Goal: Check status: Check status

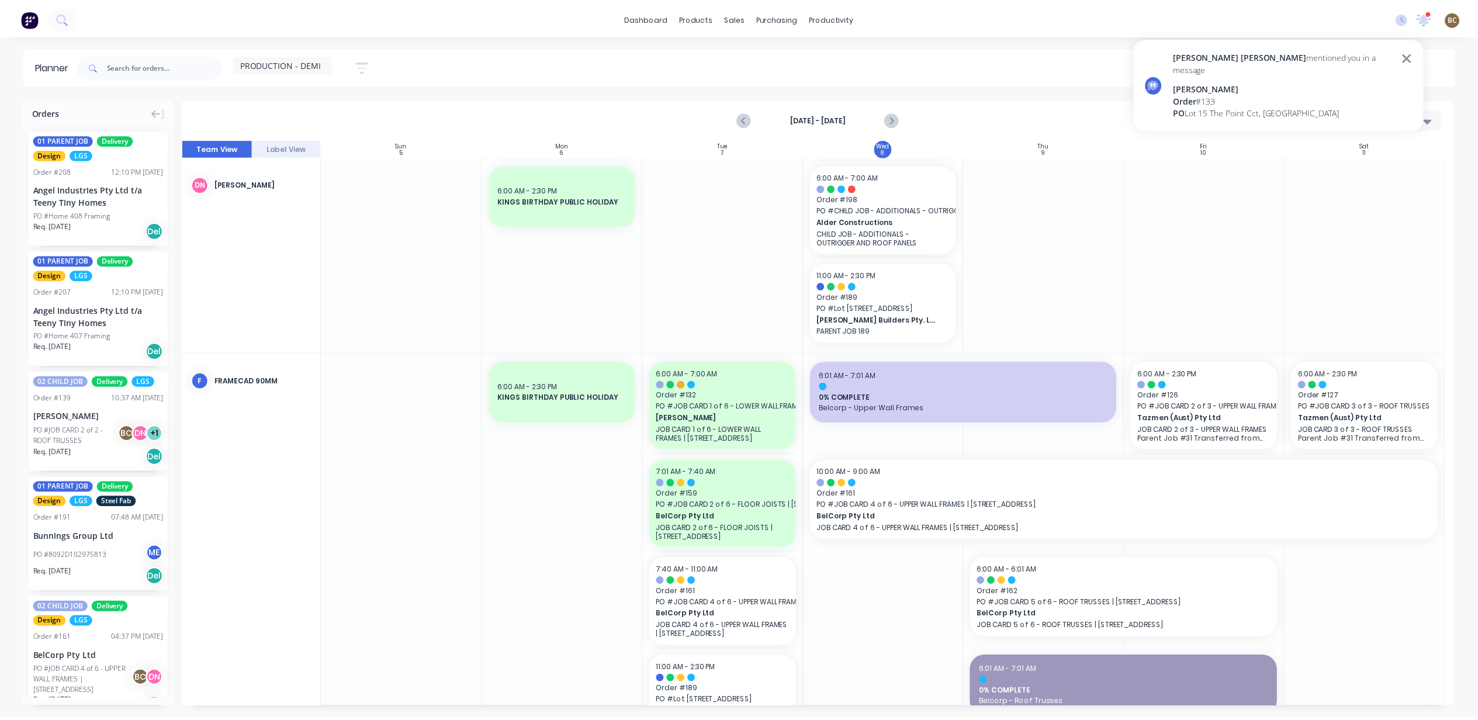
scroll to position [138, 0]
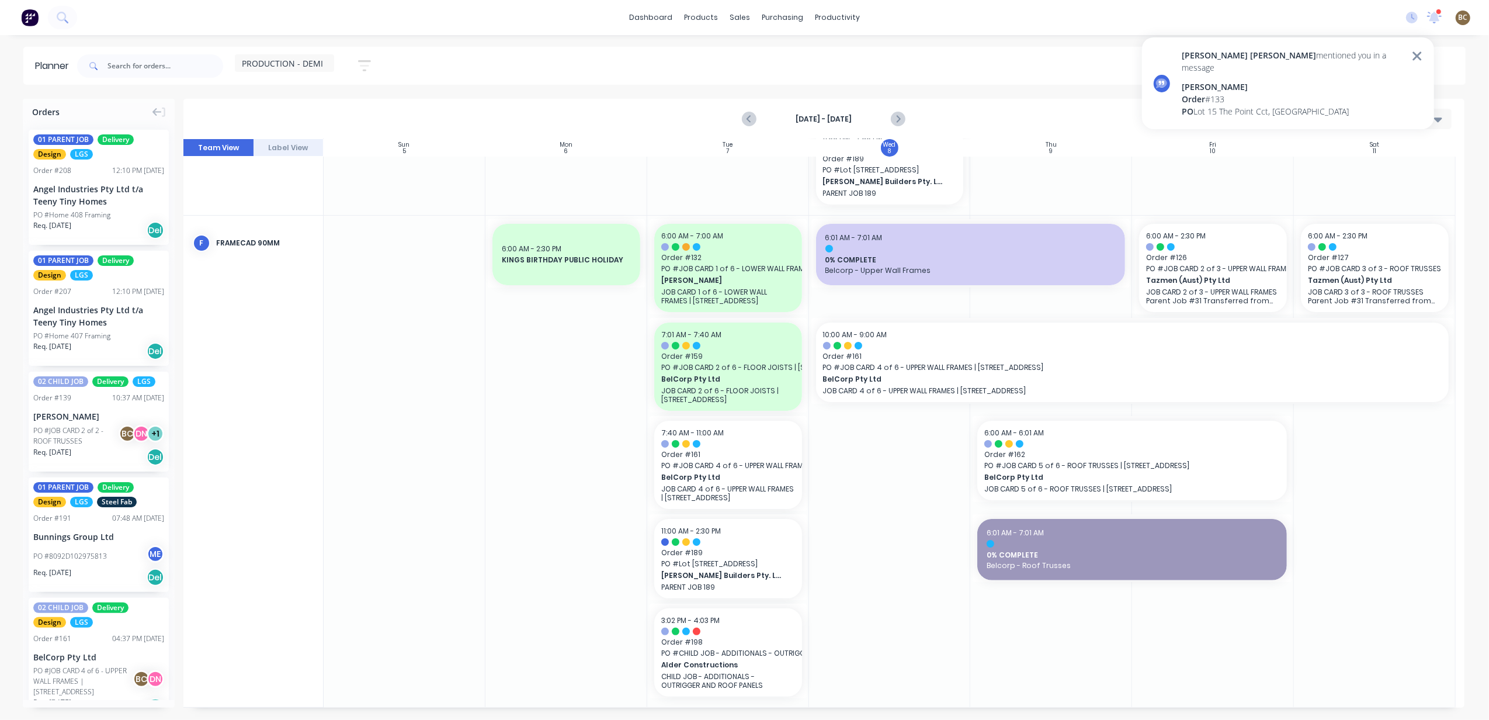
drag, startPoint x: 1440, startPoint y: 20, endPoint x: 1401, endPoint y: 54, distance: 52.2
click at [1440, 20] on icon at bounding box center [1435, 16] width 11 height 9
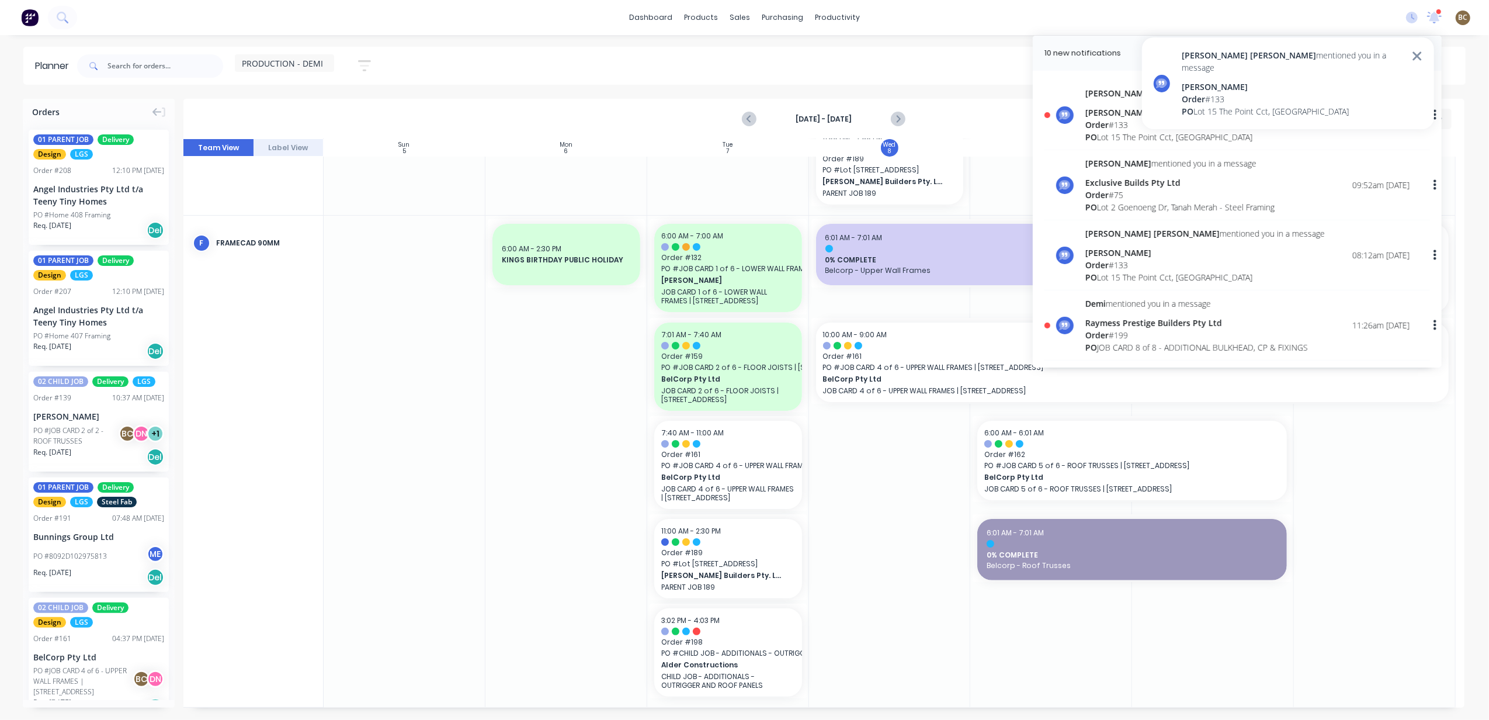
click at [1312, 93] on div "Order # 133" at bounding box center [1293, 99] width 223 height 12
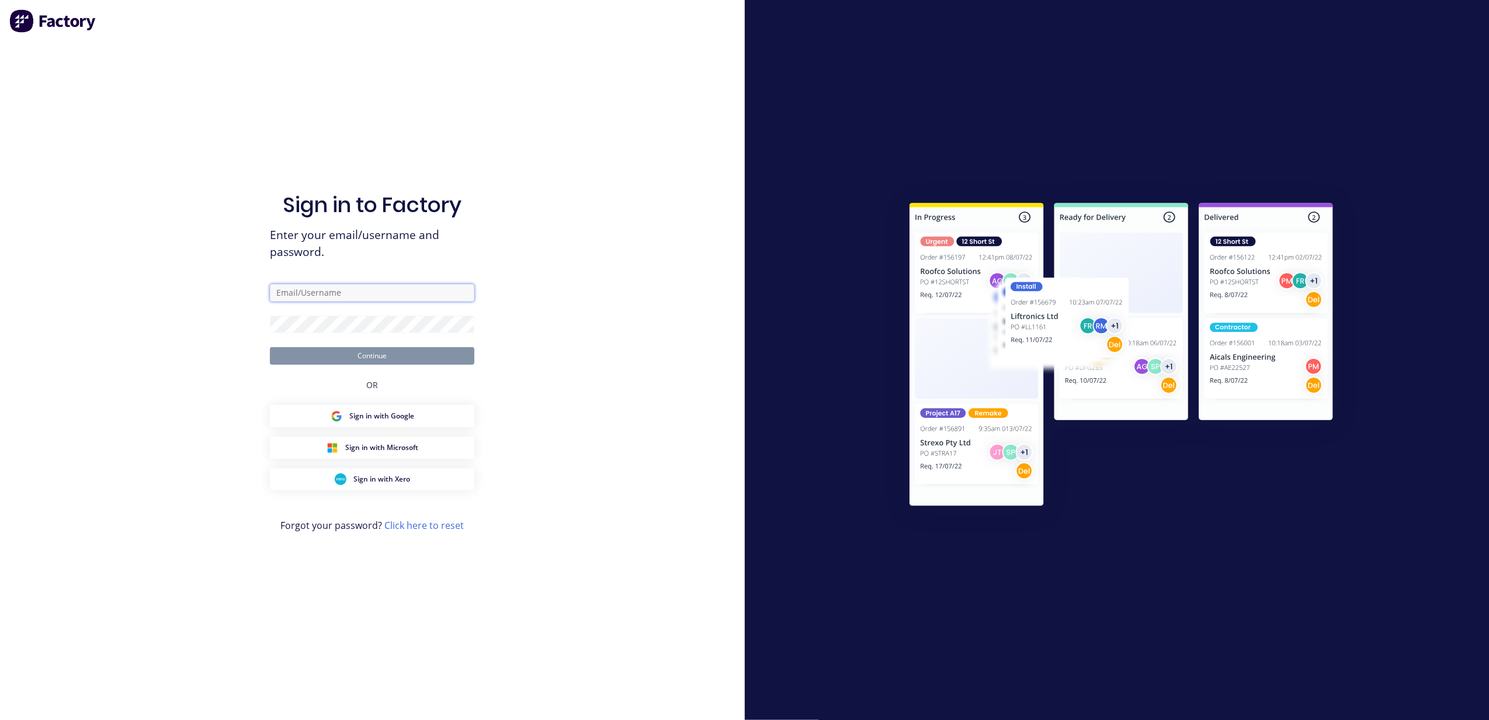
type input "[PERSON_NAME][EMAIL_ADDRESS][DOMAIN_NAME]"
click at [449, 354] on button "Continue" at bounding box center [372, 356] width 204 height 18
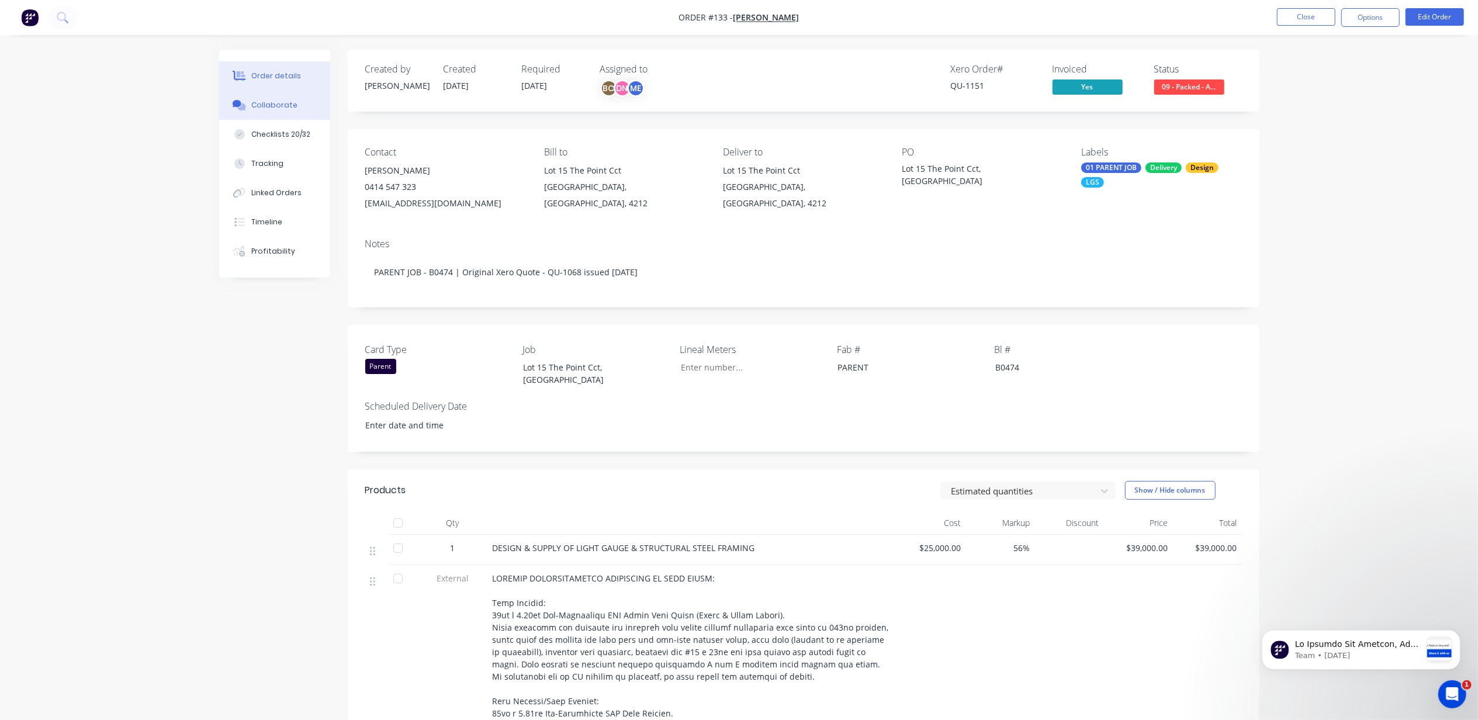
click at [282, 110] on div "Collaborate" at bounding box center [274, 105] width 46 height 11
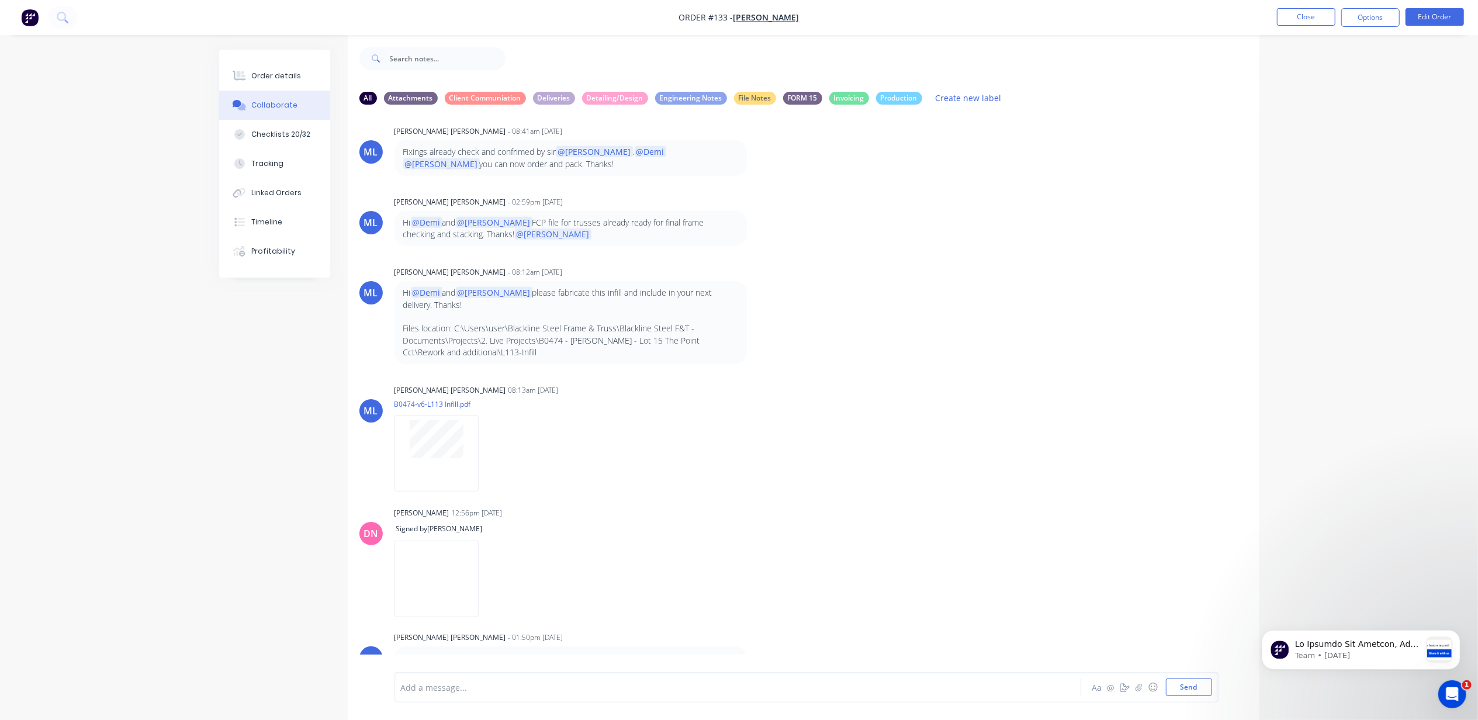
scroll to position [19, 0]
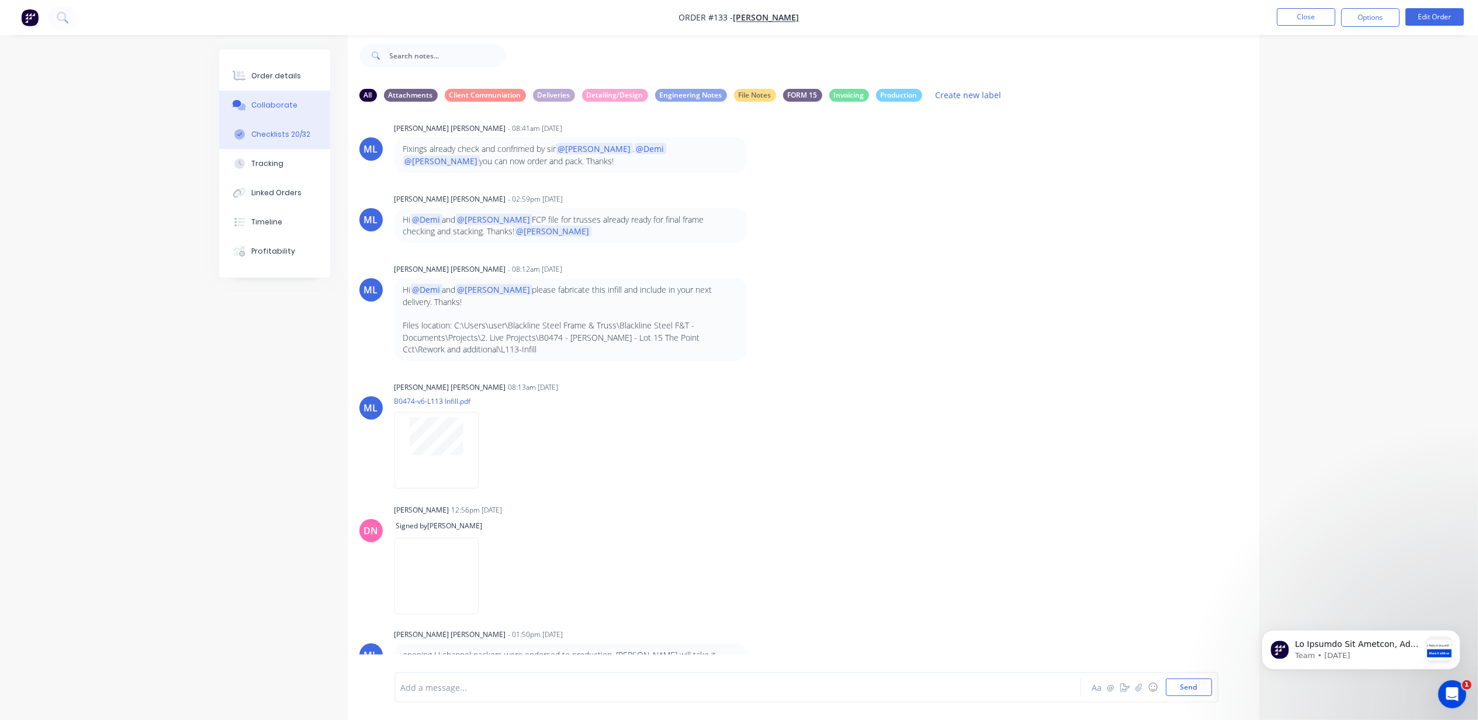
click at [269, 122] on button "Checklists 20/32" at bounding box center [274, 134] width 111 height 29
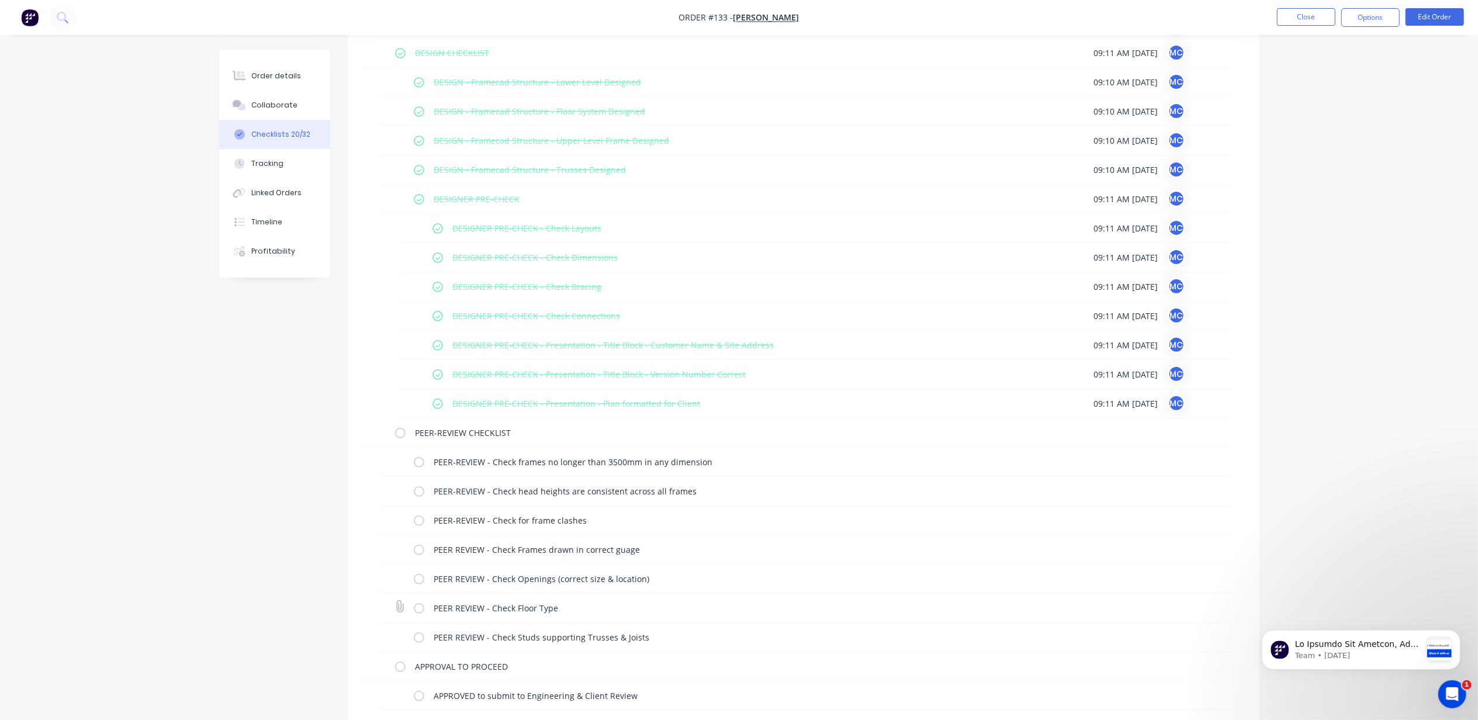
scroll to position [382, 0]
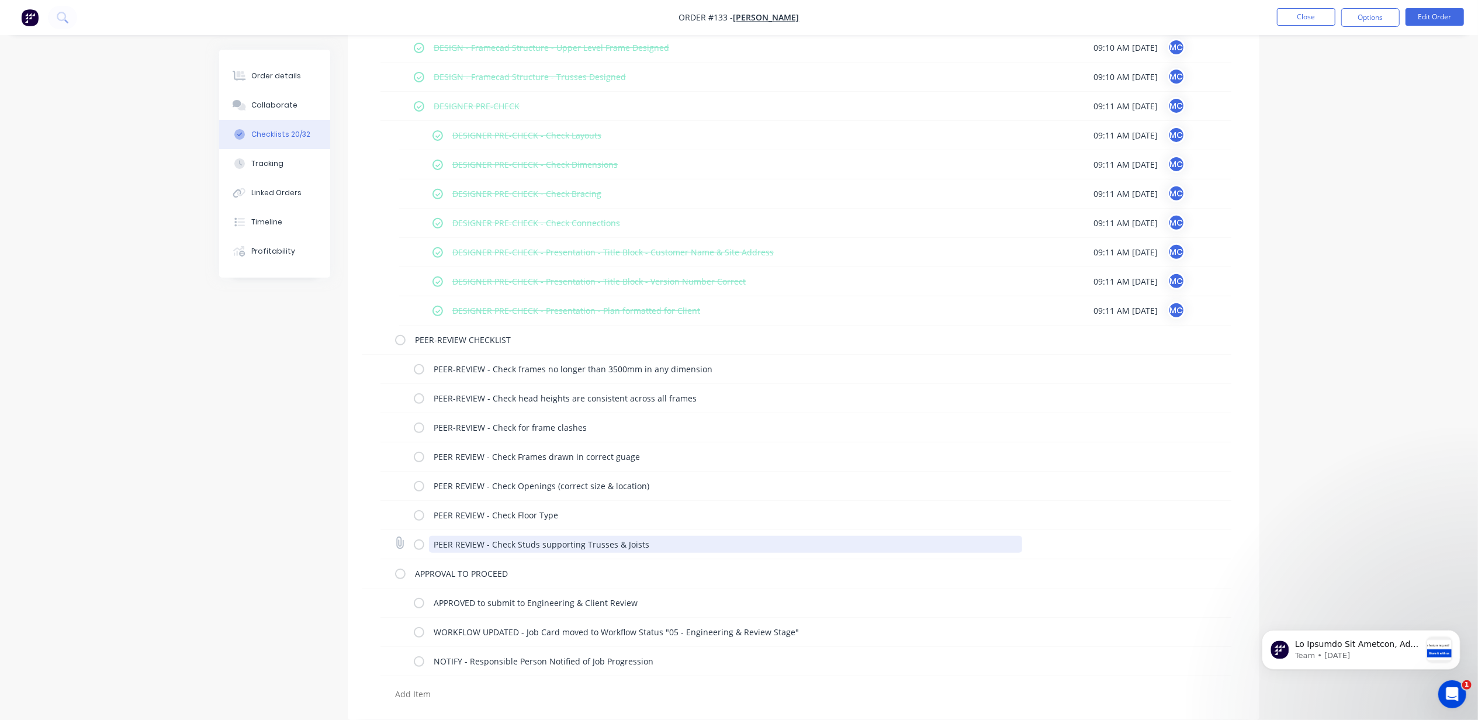
type textarea "x"
